Goal: Transaction & Acquisition: Purchase product/service

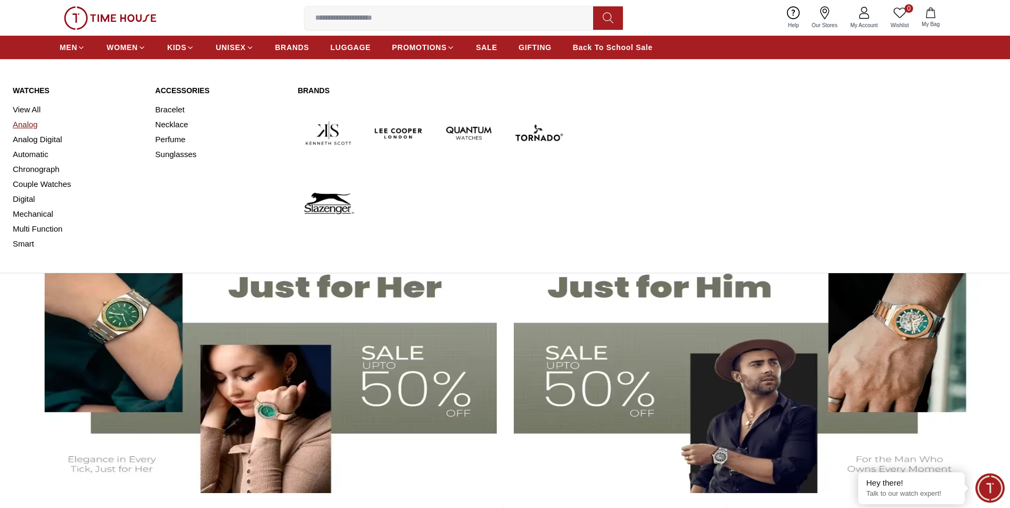
click at [19, 122] on link "Analog" at bounding box center [78, 124] width 130 height 15
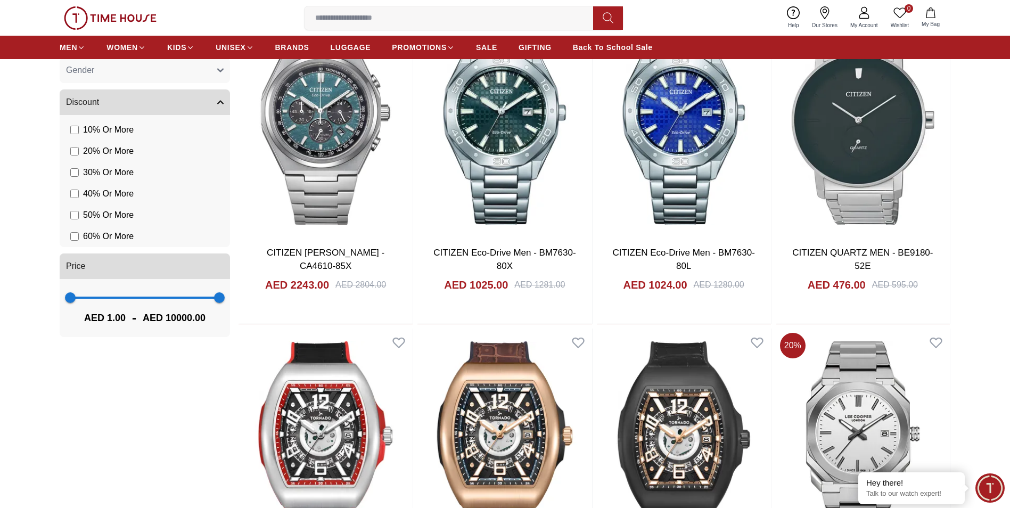
scroll to position [786, 0]
type input "***"
drag, startPoint x: 221, startPoint y: 294, endPoint x: 81, endPoint y: 285, distance: 140.8
click at [81, 292] on span "715" at bounding box center [81, 297] width 11 height 11
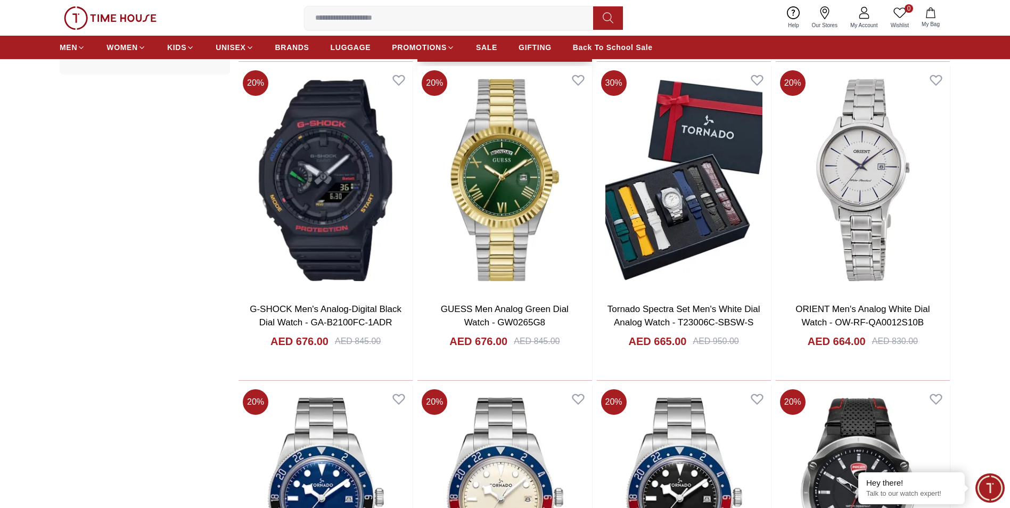
scroll to position [1056, 0]
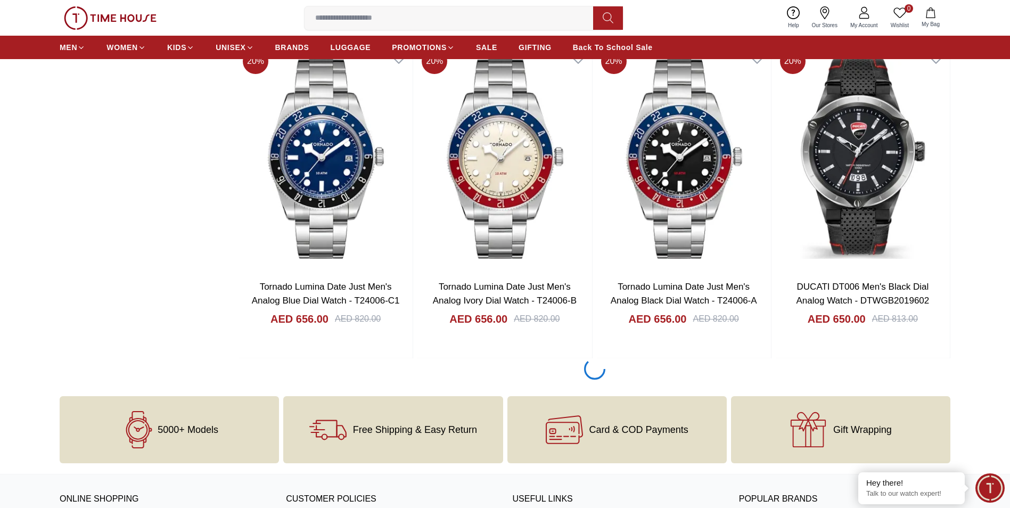
scroll to position [1390, 0]
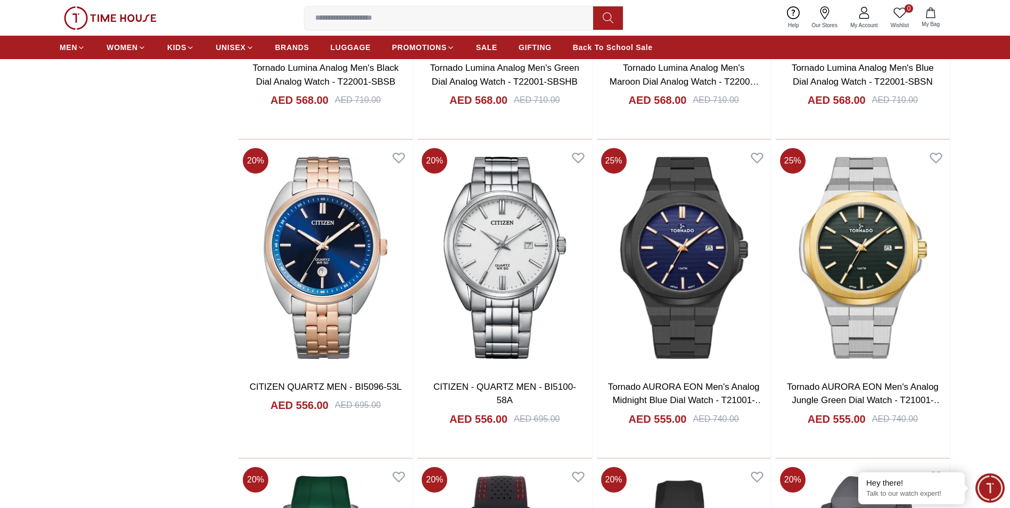
scroll to position [2564, 0]
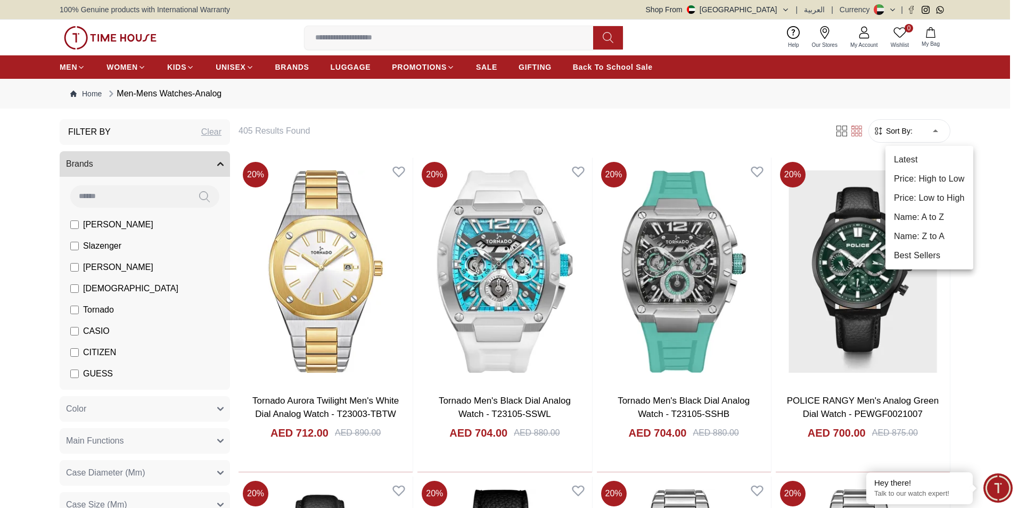
click at [917, 207] on li "Price: Low to High" at bounding box center [929, 197] width 88 height 19
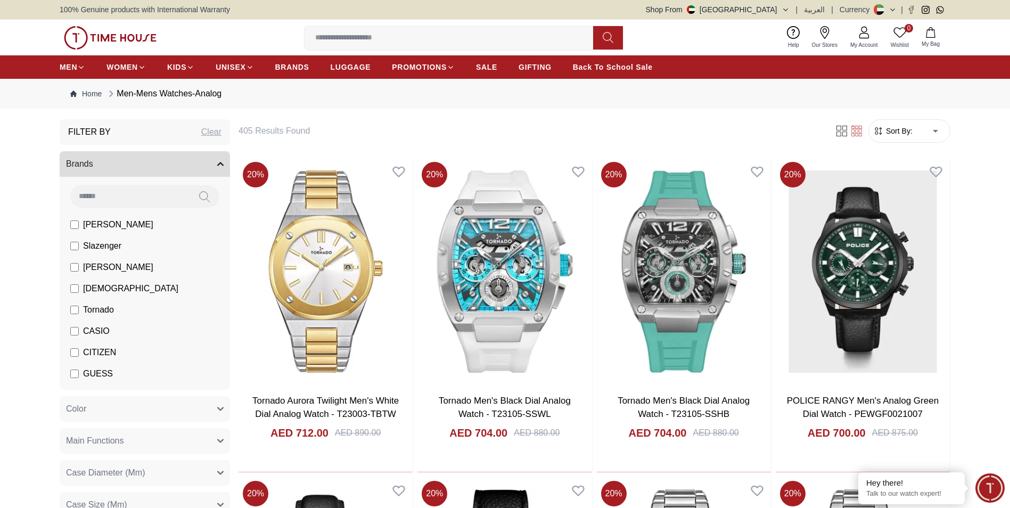
type input "*"
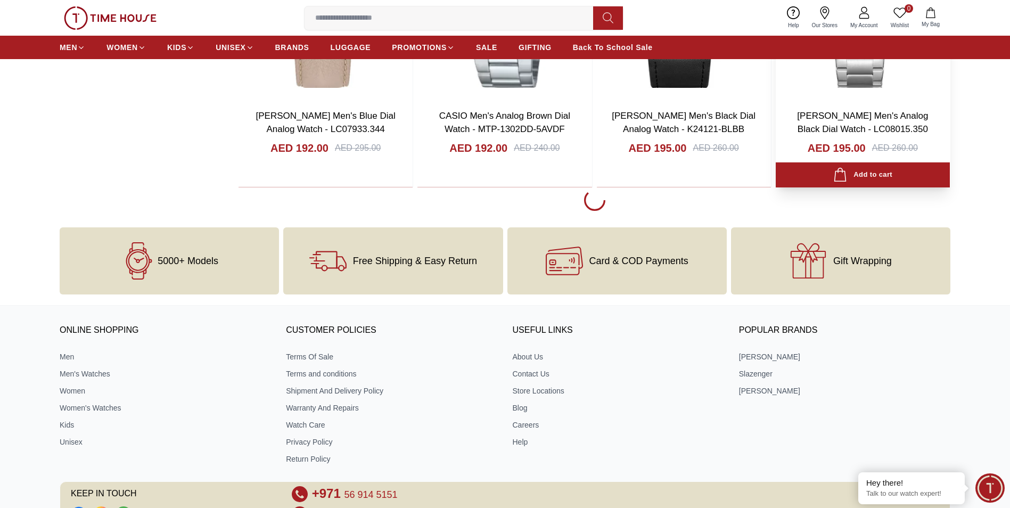
scroll to position [3155, 0]
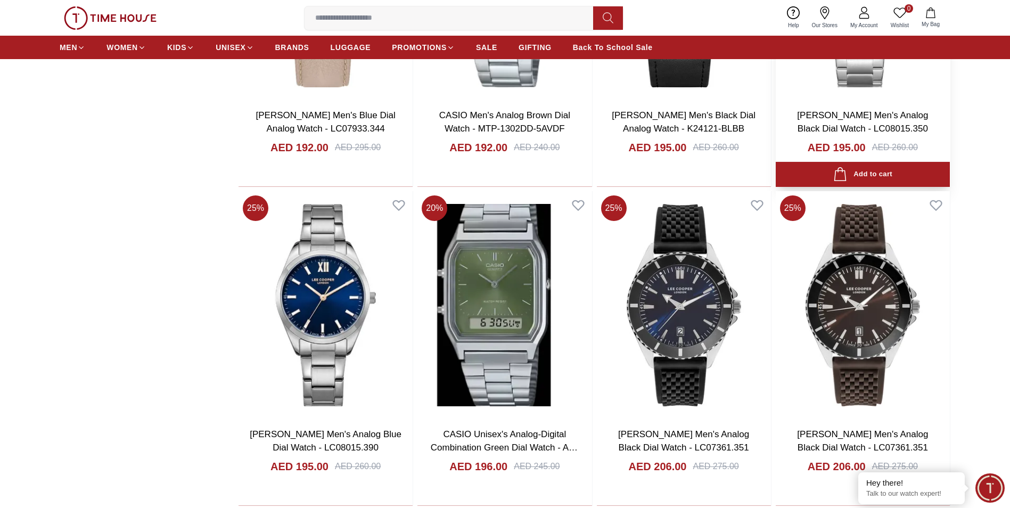
scroll to position [3154, 0]
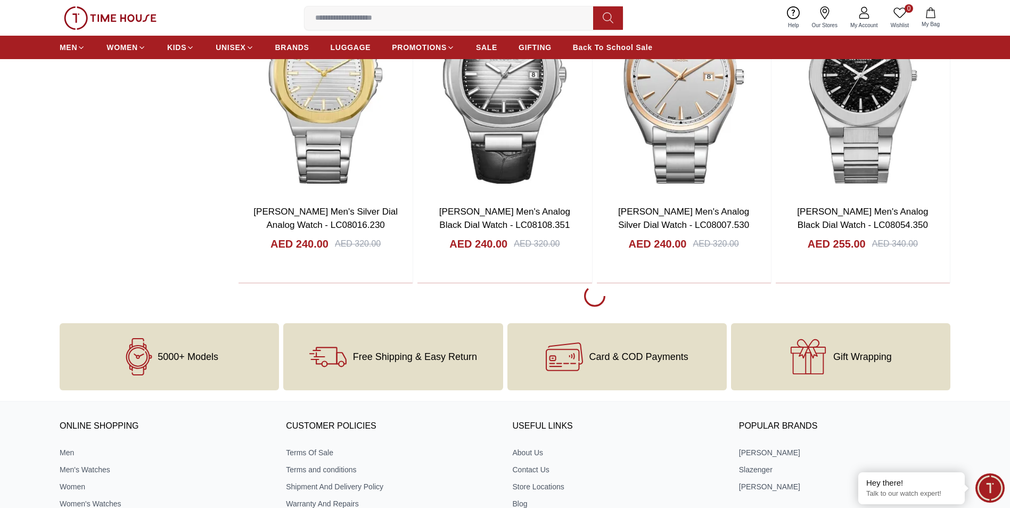
scroll to position [6247, 0]
